Goal: Complete application form

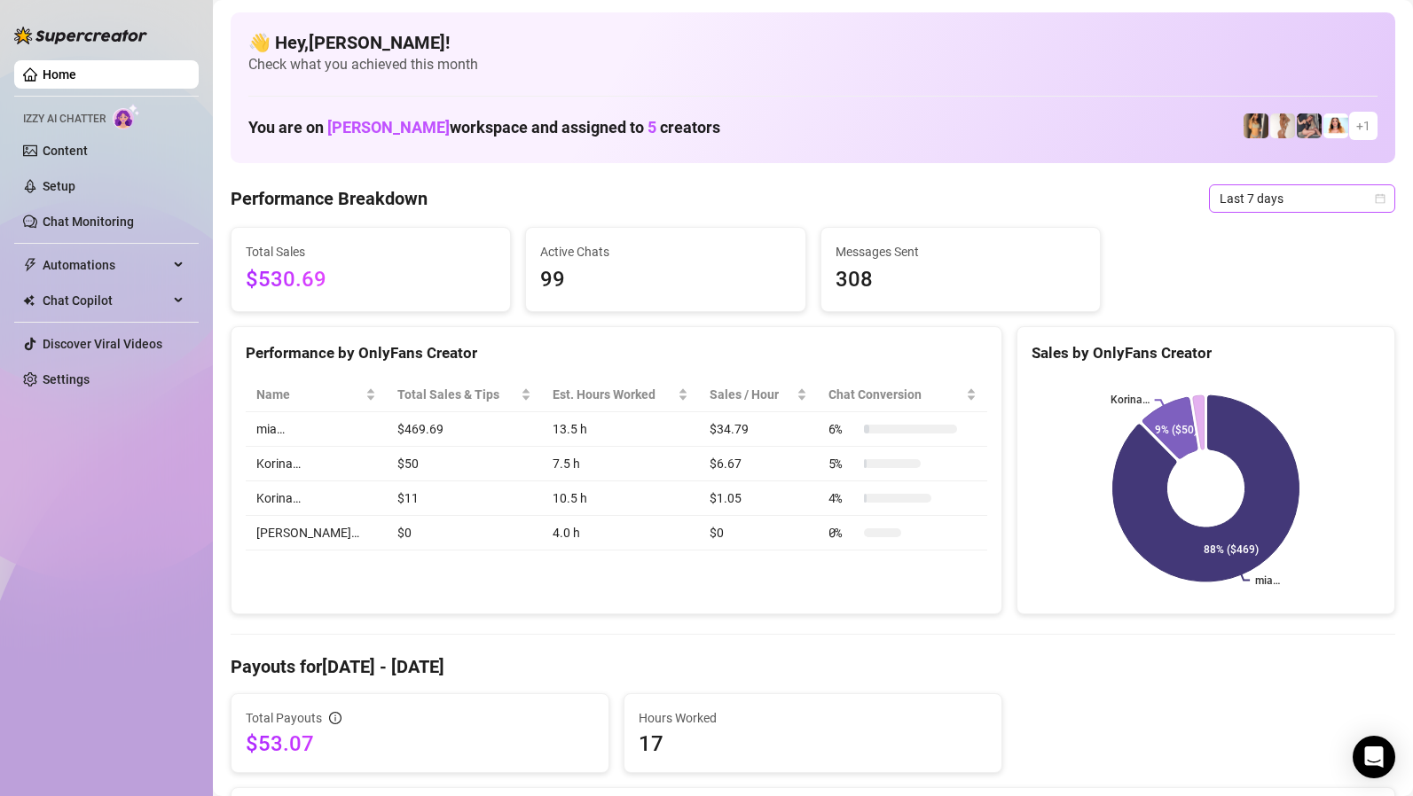
click at [1225, 201] on span "Last 7 days" at bounding box center [1302, 198] width 165 height 27
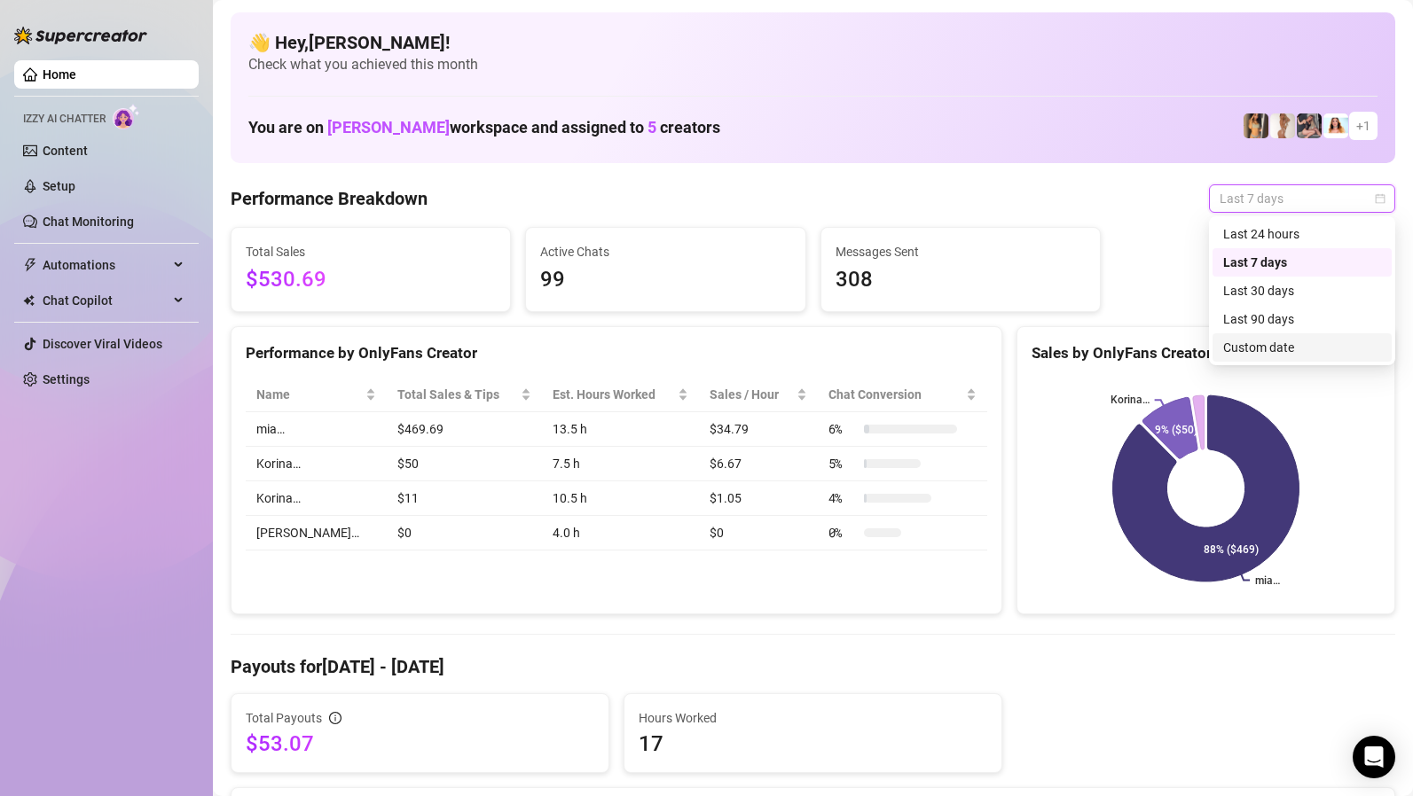
click at [1236, 342] on div "Custom date" at bounding box center [1302, 348] width 158 height 20
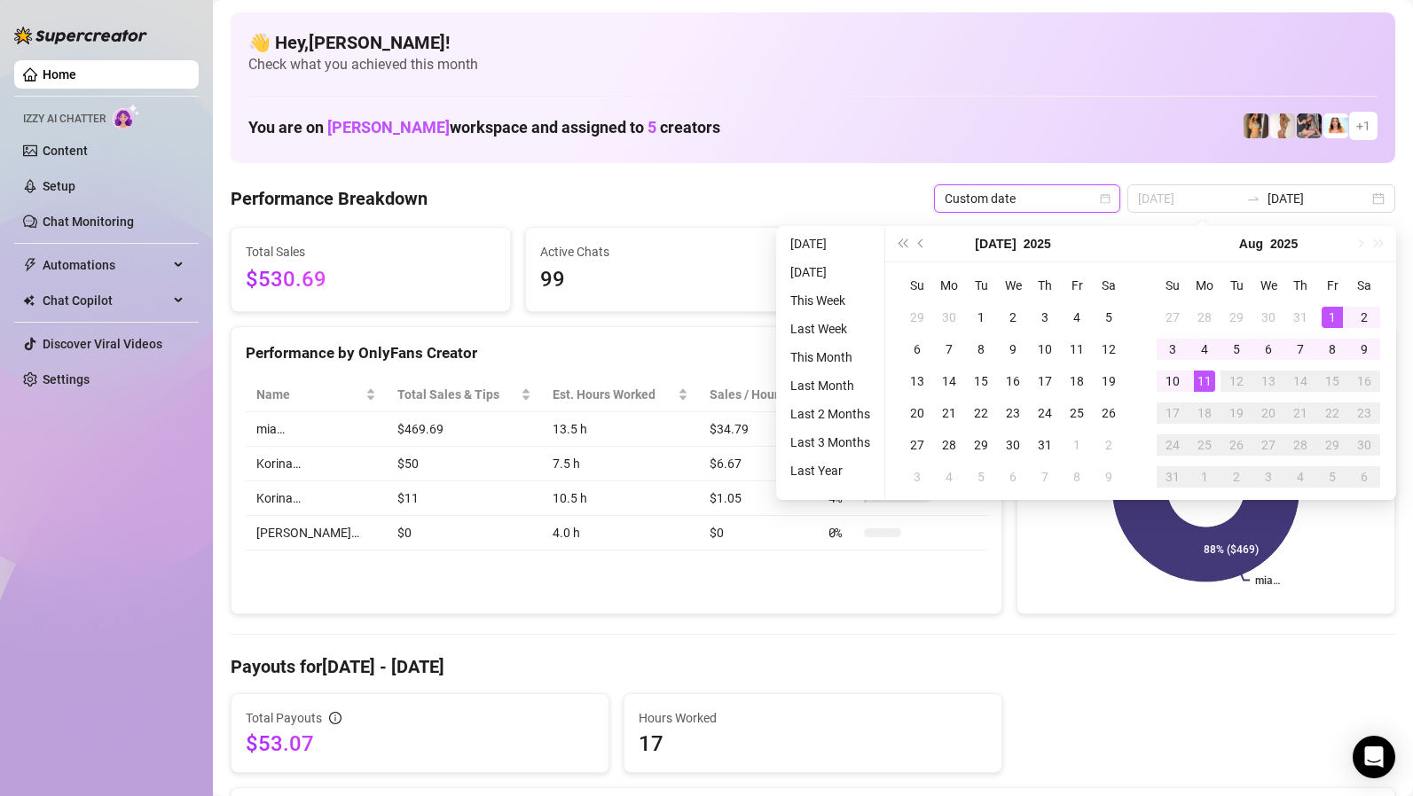
type input "[DATE]"
click at [1335, 318] on div "1" at bounding box center [1332, 317] width 21 height 21
type input "[DATE]"
click at [1211, 381] on div "11" at bounding box center [1204, 381] width 21 height 21
type input "[DATE]"
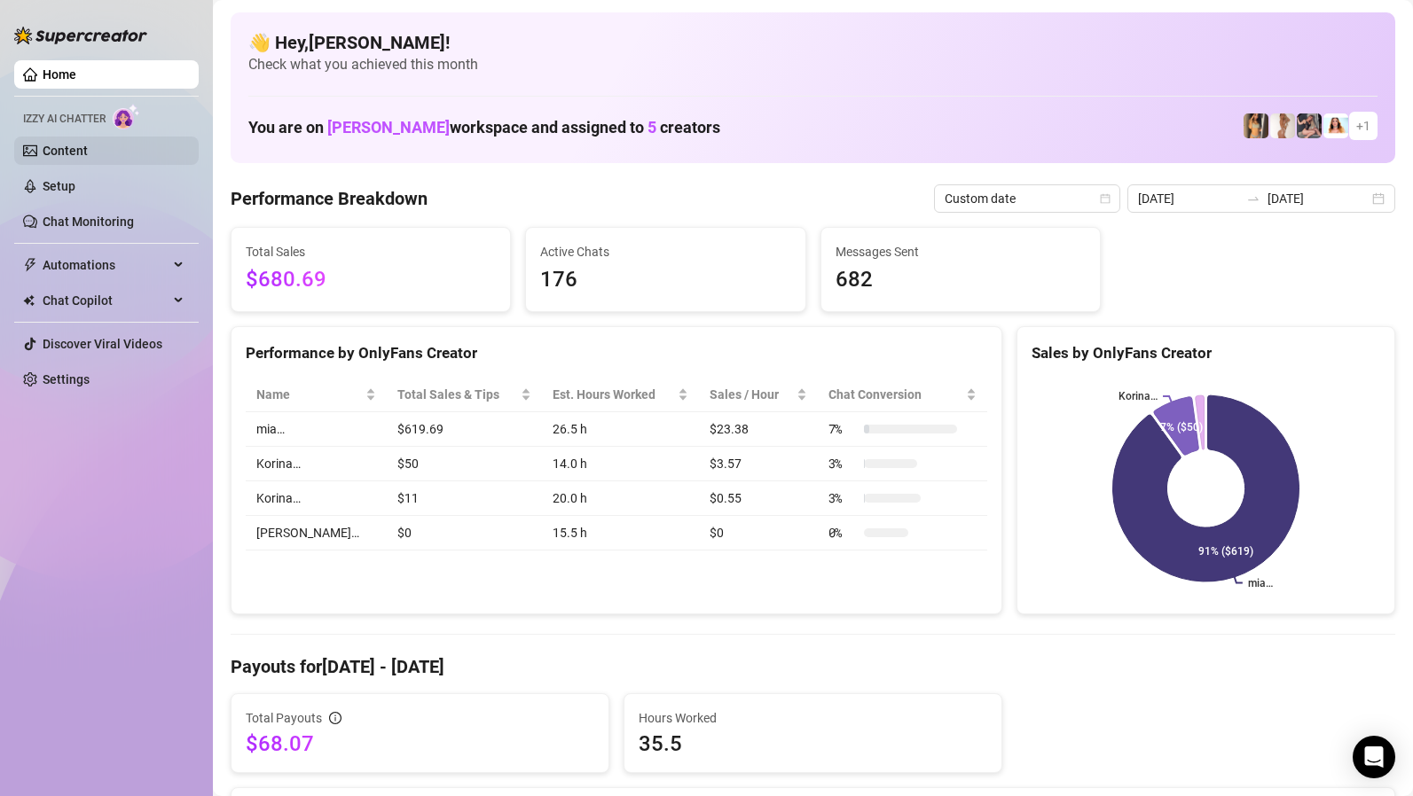
click at [62, 158] on link "Content" at bounding box center [65, 151] width 45 height 14
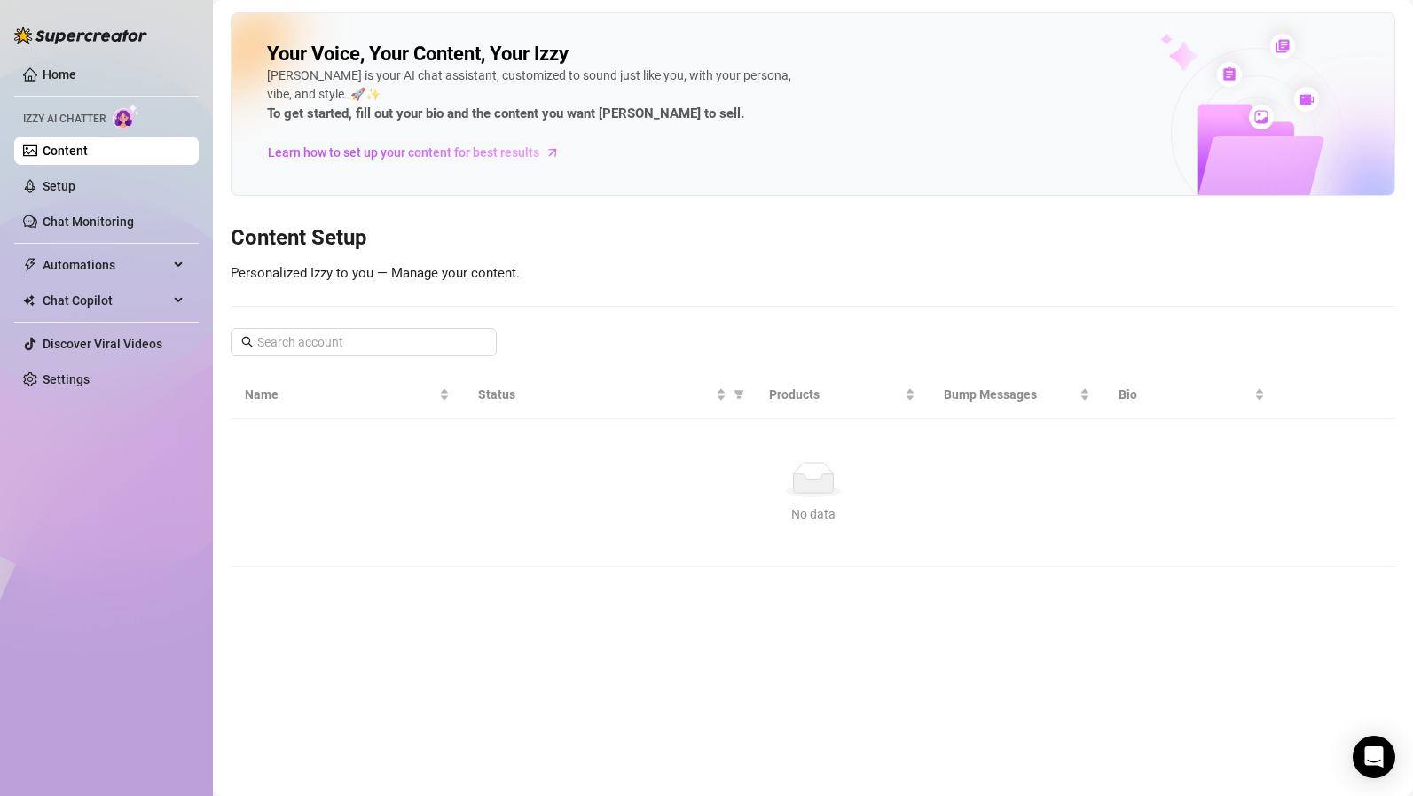
click at [62, 158] on link "Content" at bounding box center [65, 151] width 45 height 14
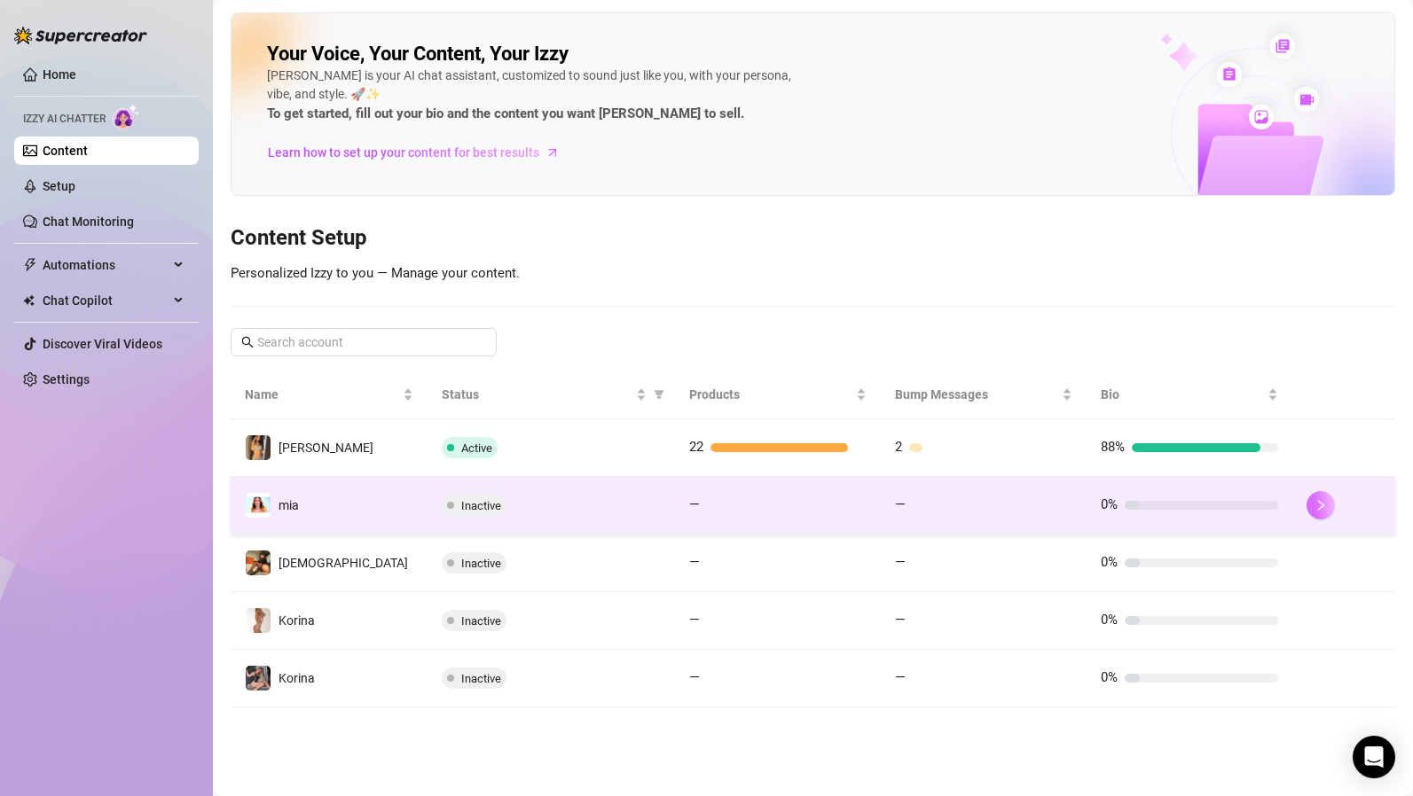
click at [1317, 507] on icon "right" at bounding box center [1320, 505] width 12 height 12
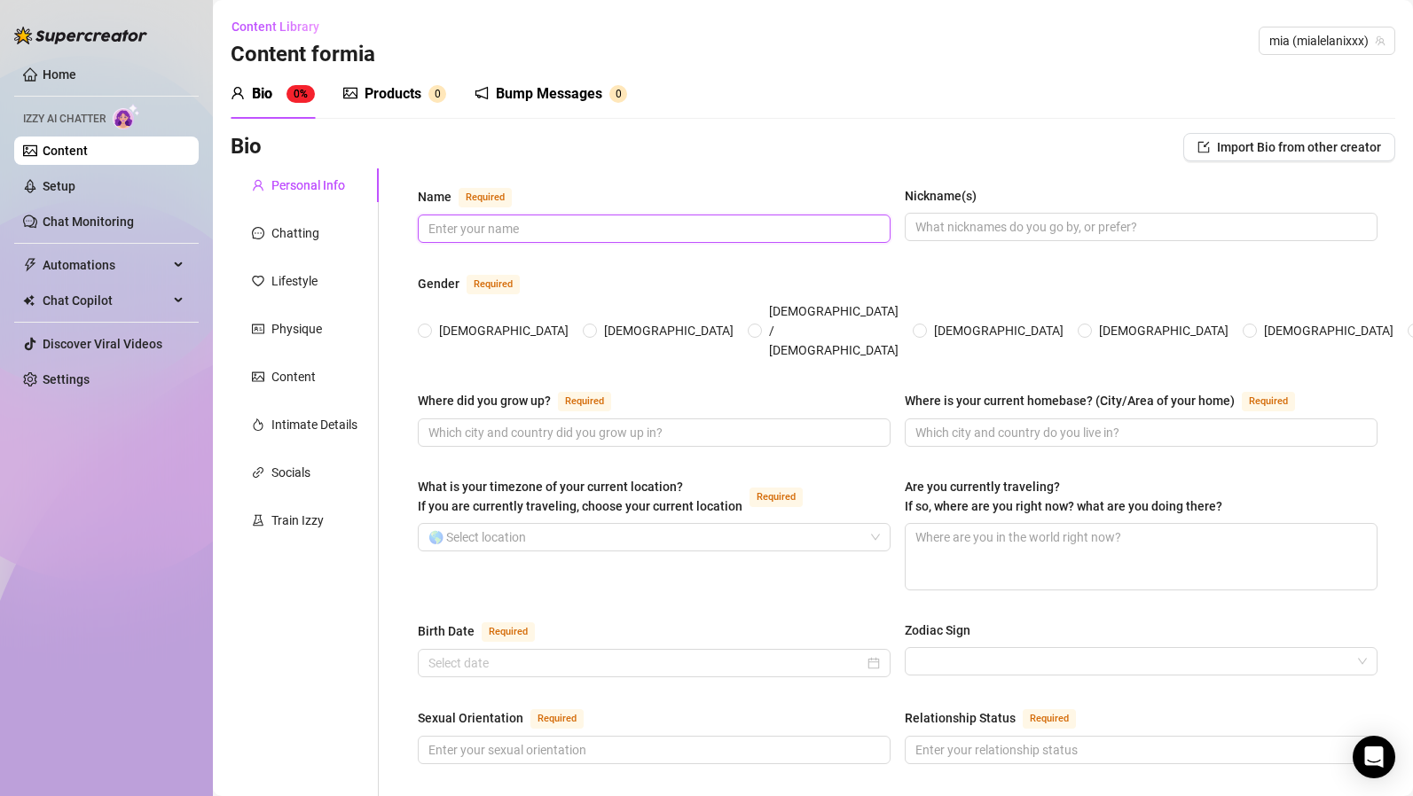
click at [650, 225] on input "Name Required" at bounding box center [652, 229] width 448 height 20
type input "Mia"
click at [922, 219] on input "Nickname(s)" at bounding box center [1139, 227] width 448 height 20
type input "Mia"
click at [426, 326] on input "[DEMOGRAPHIC_DATA]" at bounding box center [425, 332] width 7 height 12
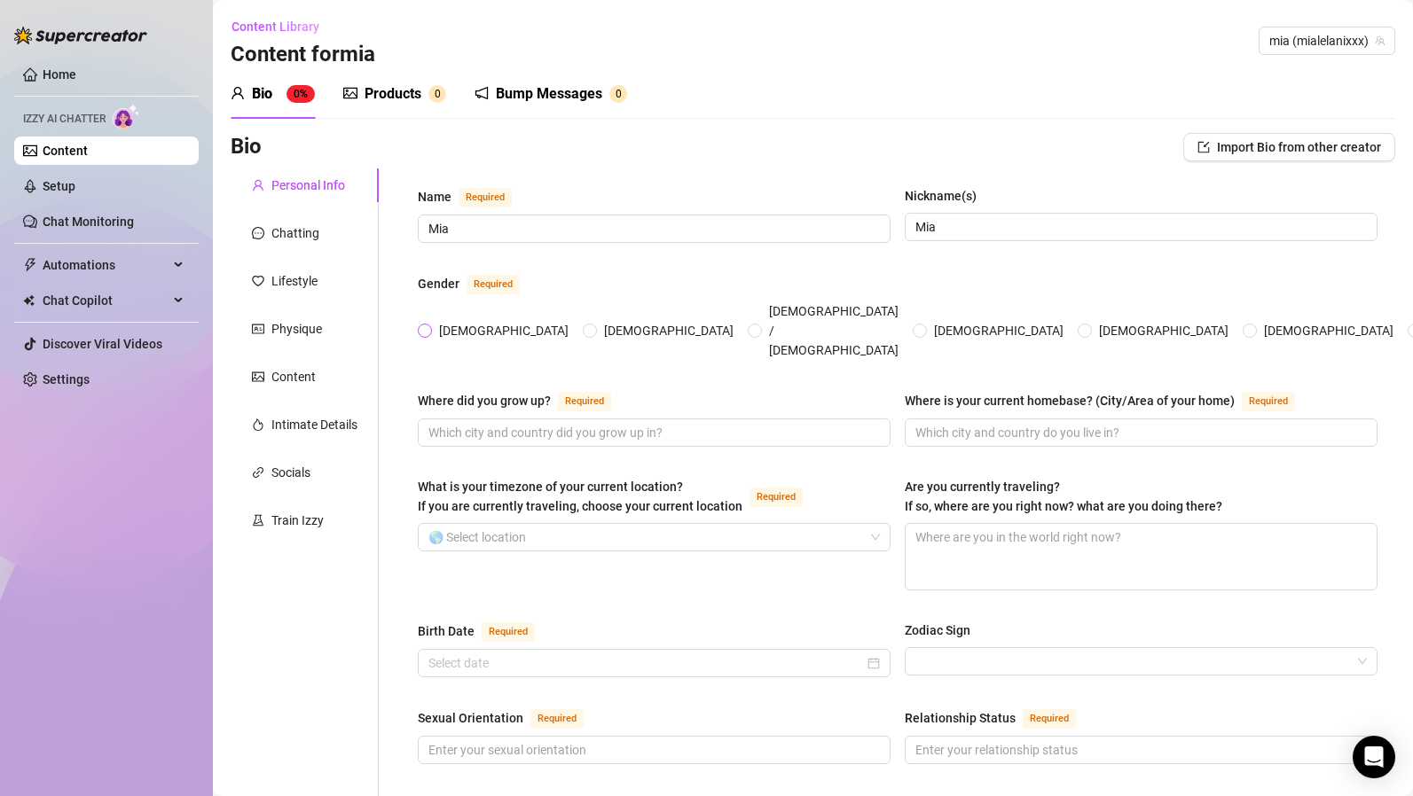
radio input "true"
click at [476, 423] on input "Where did you grow up? Required" at bounding box center [652, 433] width 448 height 20
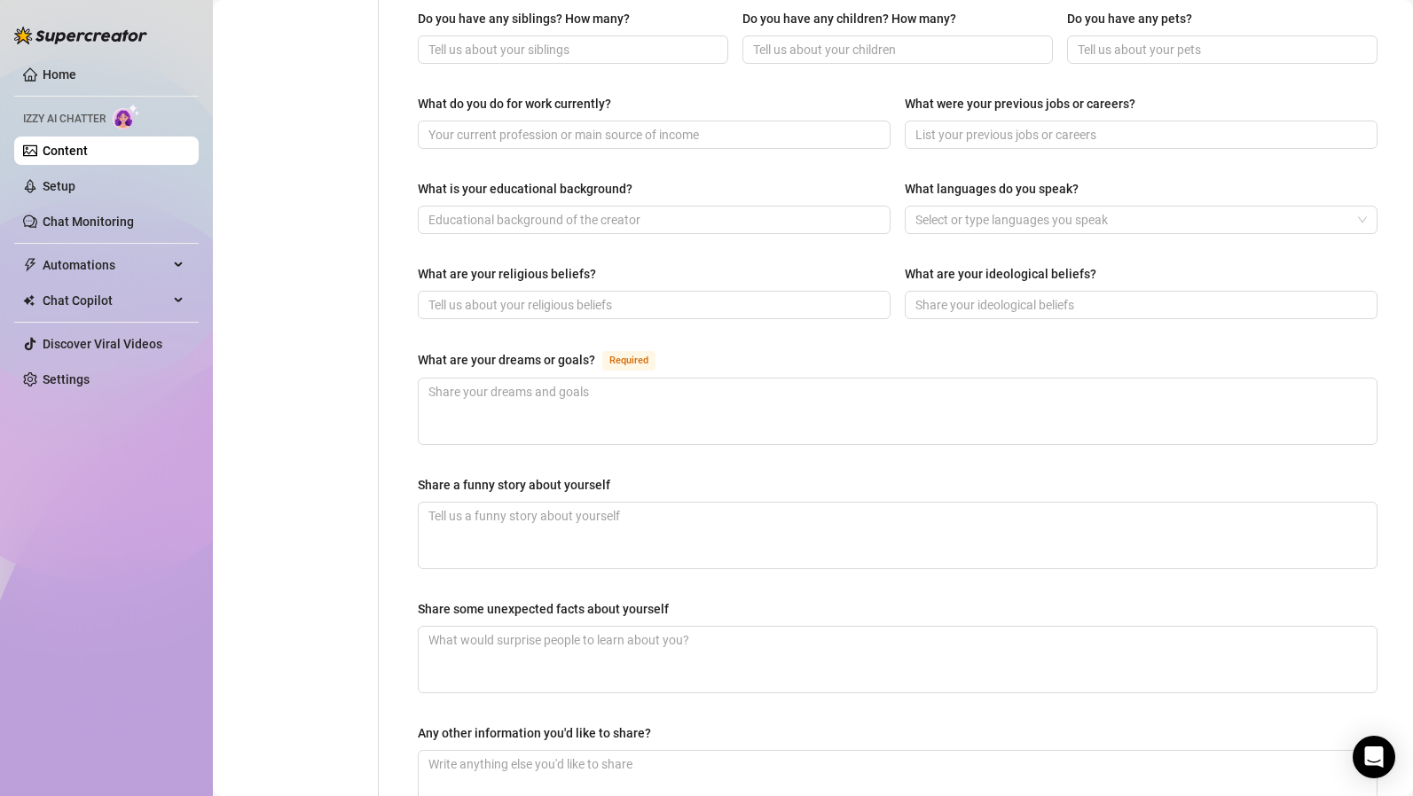
scroll to position [931, 0]
